Goal: Transaction & Acquisition: Purchase product/service

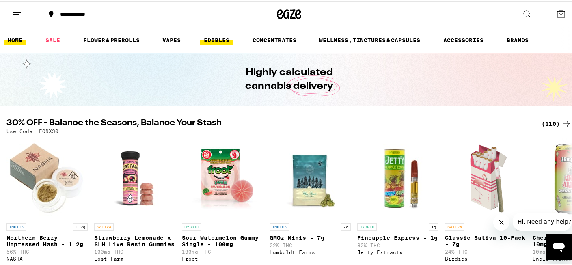
click at [214, 41] on link "EDIBLES" at bounding box center [217, 39] width 34 height 10
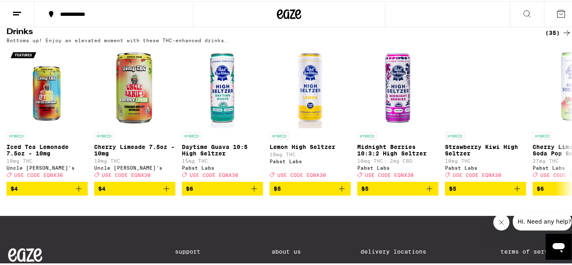
scroll to position [466, 0]
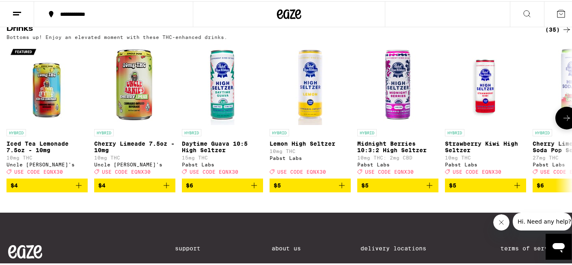
click at [562, 122] on icon at bounding box center [567, 117] width 10 height 10
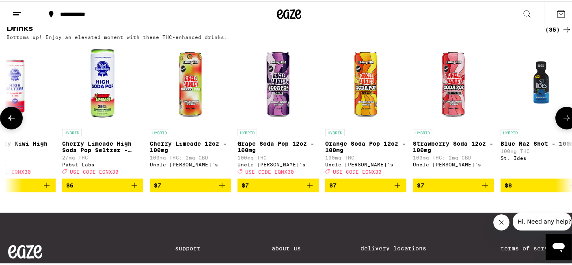
click at [562, 122] on icon at bounding box center [567, 117] width 10 height 10
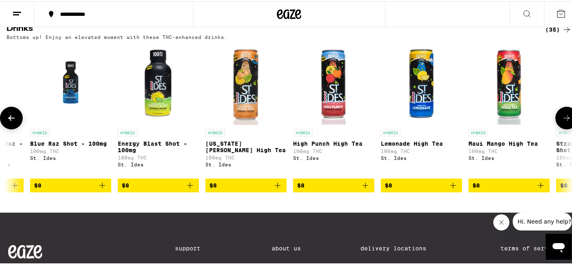
click at [562, 122] on icon at bounding box center [567, 117] width 10 height 10
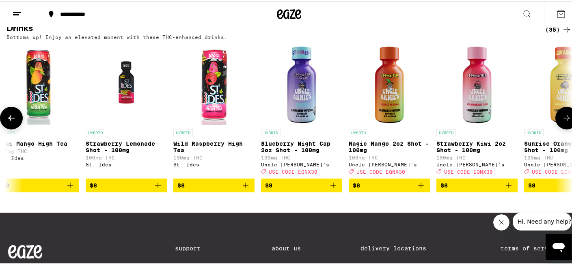
click at [562, 122] on icon at bounding box center [567, 117] width 10 height 10
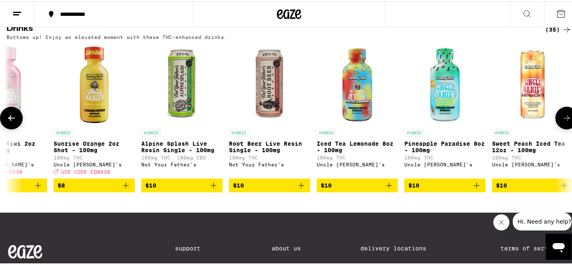
click at [562, 122] on icon at bounding box center [567, 117] width 10 height 10
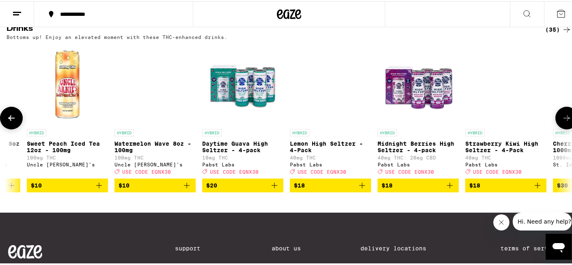
scroll to position [0, 2354]
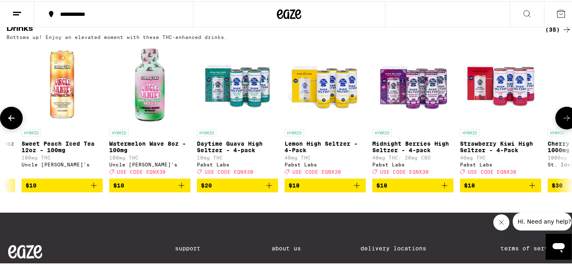
click at [447, 189] on icon "Add to bag" at bounding box center [445, 185] width 10 height 10
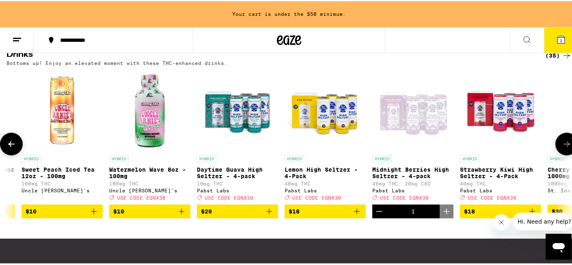
scroll to position [492, 0]
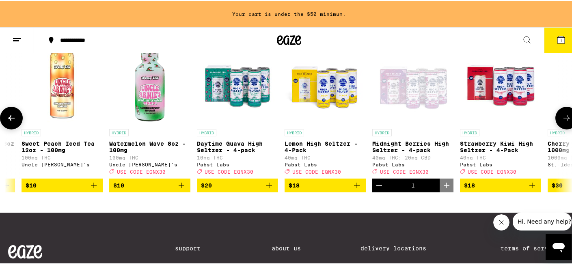
click at [358, 187] on icon "Add to bag" at bounding box center [357, 185] width 6 height 6
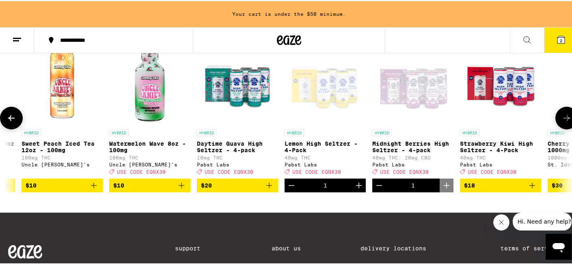
click at [358, 187] on icon "Increment" at bounding box center [359, 185] width 6 height 6
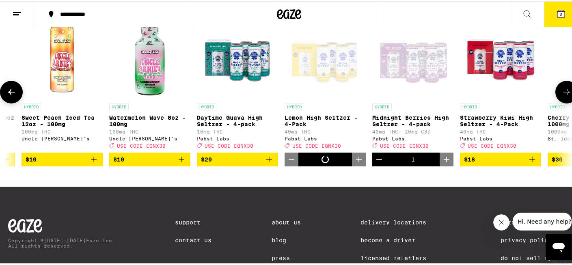
scroll to position [466, 0]
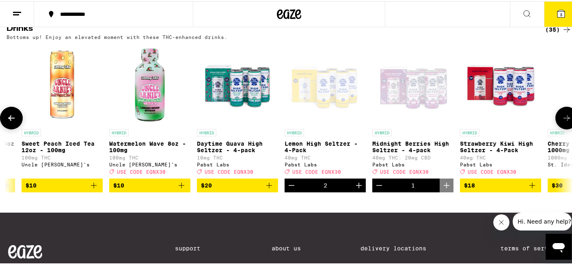
click at [562, 122] on icon at bounding box center [567, 117] width 10 height 10
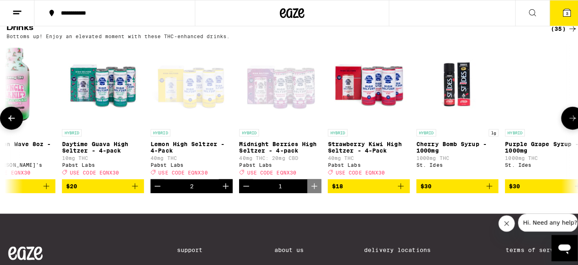
scroll to position [0, 2512]
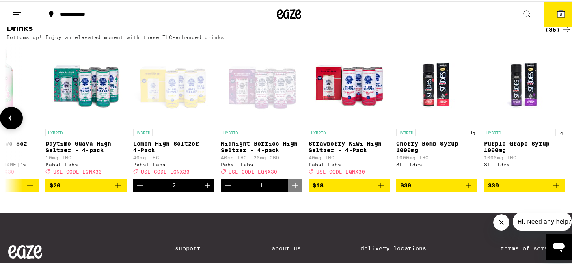
click at [203, 189] on icon "Increment" at bounding box center [208, 185] width 10 height 10
click at [558, 12] on icon at bounding box center [561, 12] width 7 height 7
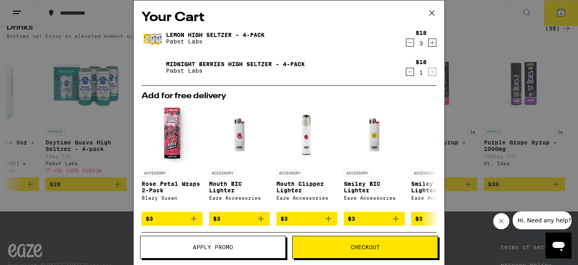
click at [481, 73] on div "Your Cart Lemon High [PERSON_NAME] - 4-Pack Pabst Labs $18 3 Midnight Berries H…" at bounding box center [289, 132] width 578 height 265
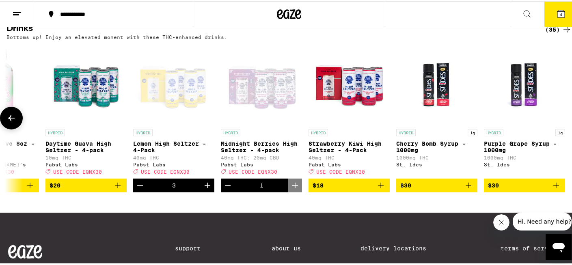
click at [105, 152] on p "Daytime Guava High Seltzer - 4-pack" at bounding box center [85, 145] width 81 height 13
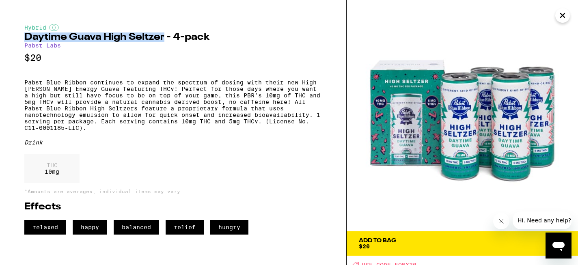
drag, startPoint x: 164, startPoint y: 39, endPoint x: 24, endPoint y: 36, distance: 140.2
click at [24, 36] on div "Hybrid Daytime Guava High [PERSON_NAME] - 4-pack Pabst Labs $20 Pabst Blue Ribb…" at bounding box center [173, 132] width 347 height 265
copy h2 "Daytime Guava High [PERSON_NAME]"
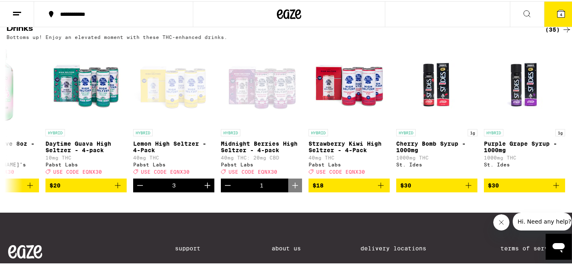
click at [558, 9] on icon at bounding box center [561, 12] width 7 height 7
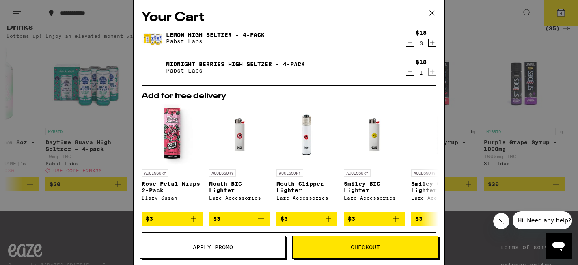
click at [268, 245] on span "Apply Promo" at bounding box center [213, 248] width 145 height 6
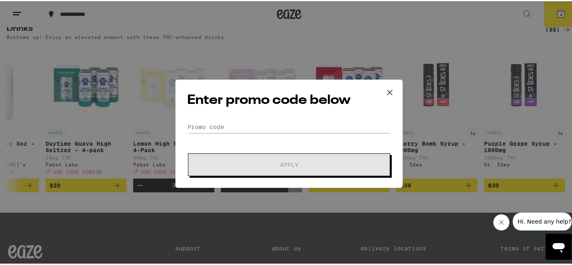
click at [278, 143] on form "Promo Code Apply" at bounding box center [289, 147] width 204 height 55
click at [283, 123] on input "Promo Code" at bounding box center [289, 126] width 204 height 12
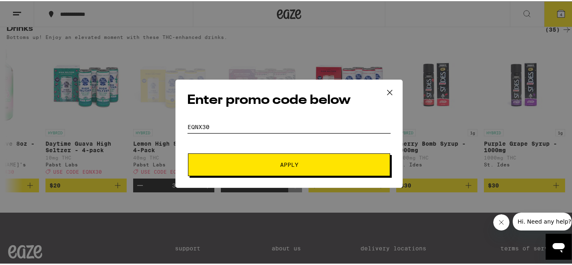
type input "eqnx30"
click at [300, 161] on span "Apply" at bounding box center [289, 164] width 146 height 6
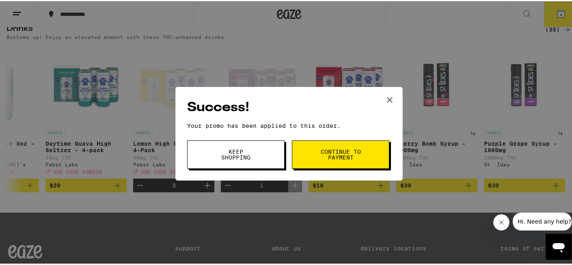
click at [321, 151] on span "Continue to payment" at bounding box center [340, 153] width 41 height 11
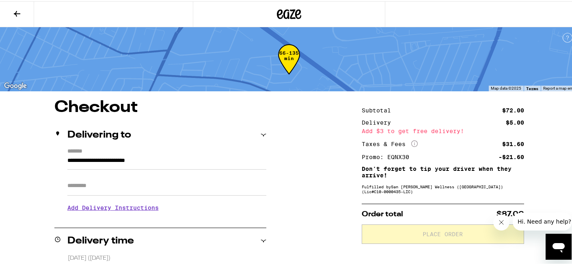
click at [292, 17] on icon at bounding box center [289, 13] width 24 height 15
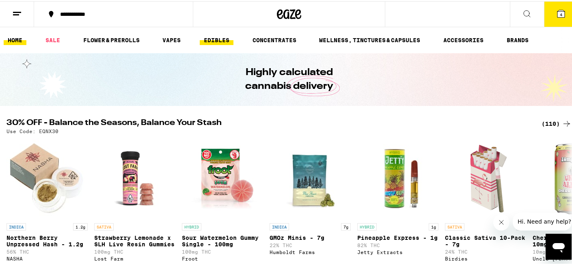
click at [227, 37] on link "EDIBLES" at bounding box center [217, 39] width 34 height 10
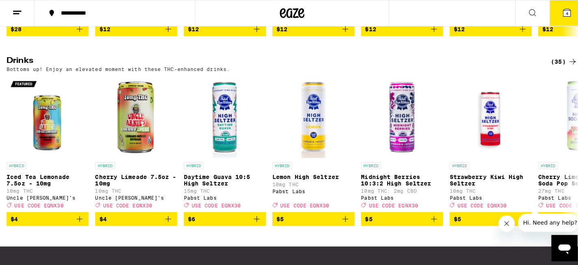
scroll to position [474, 0]
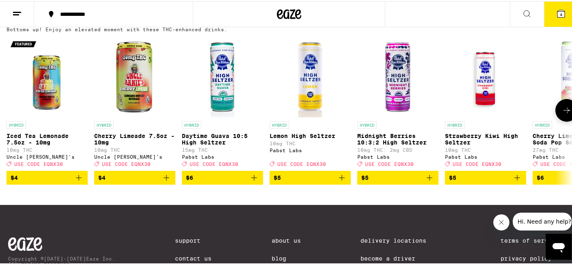
click at [432, 180] on icon "Add to bag" at bounding box center [430, 177] width 6 height 6
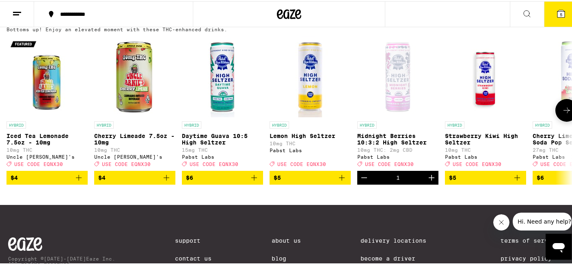
click at [434, 182] on icon "Increment" at bounding box center [432, 177] width 10 height 10
click at [556, 17] on icon at bounding box center [561, 13] width 10 height 10
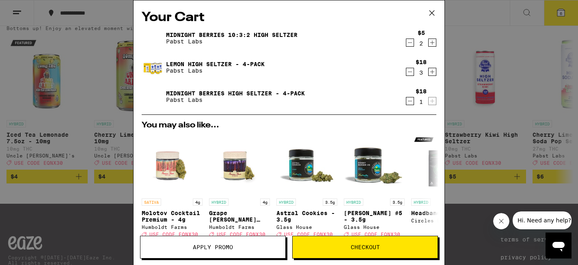
click at [392, 249] on span "Checkout" at bounding box center [365, 248] width 145 height 6
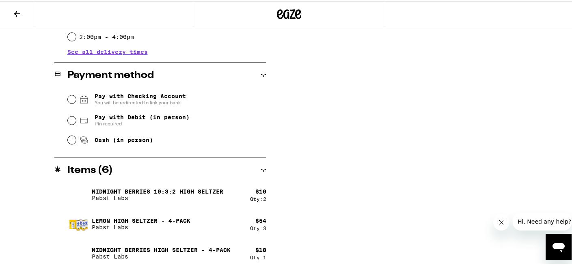
scroll to position [320, 0]
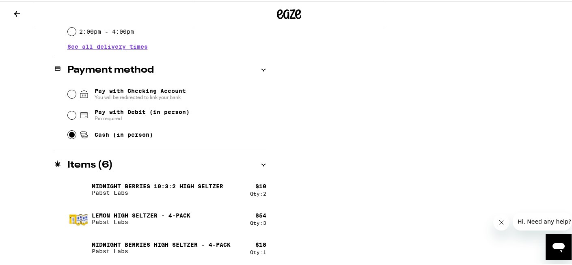
click at [70, 135] on input "Cash (in person)" at bounding box center [72, 134] width 8 height 8
radio input "true"
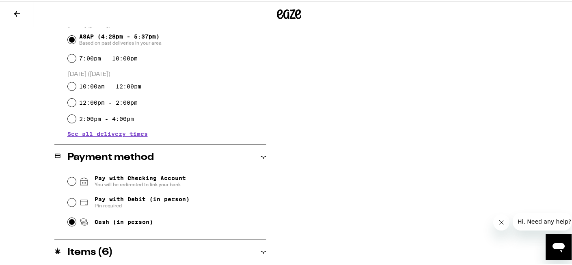
scroll to position [91, 0]
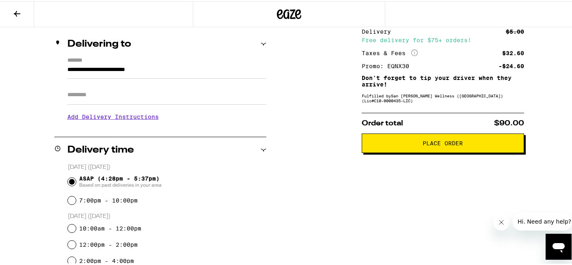
click at [451, 145] on span "Place Order" at bounding box center [443, 142] width 40 height 6
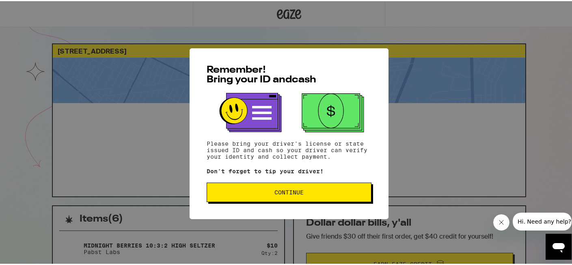
click at [299, 194] on span "Continue" at bounding box center [289, 191] width 29 height 6
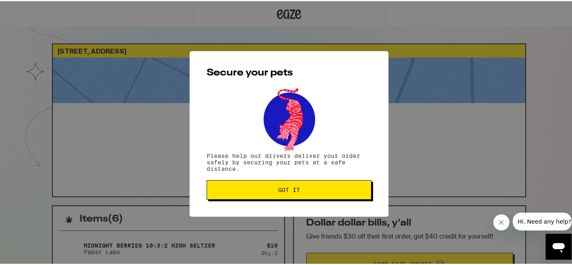
click at [299, 195] on button "Got it" at bounding box center [289, 188] width 165 height 19
